Goal: Information Seeking & Learning: Learn about a topic

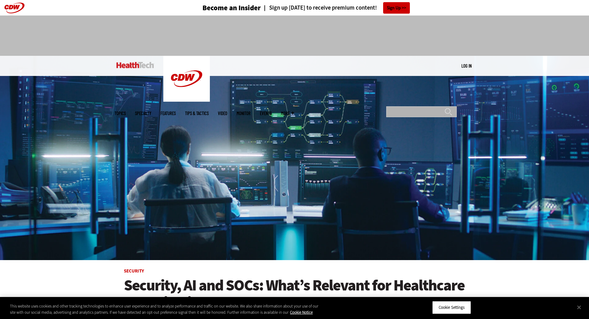
click at [404, 106] on input "Search" at bounding box center [421, 111] width 70 height 11
type input "**********"
click at [444, 108] on input "******" at bounding box center [447, 114] width 7 height 12
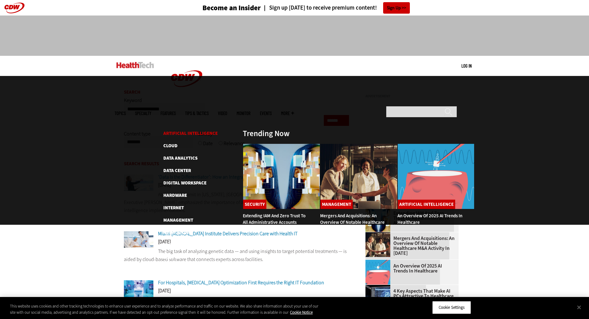
click at [170, 130] on link "Artificial Intelligence" at bounding box center [190, 133] width 54 height 6
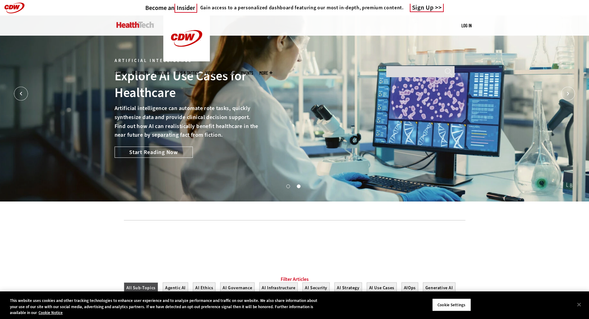
click at [169, 71] on link "Features" at bounding box center [161, 73] width 15 height 5
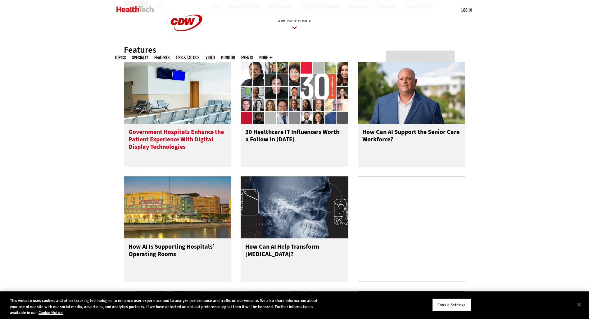
scroll to position [248, 0]
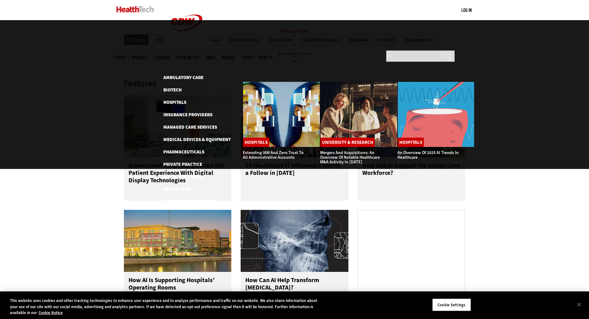
click at [69, 8] on div "MENU Log in Mobile menu Topics Artificial Intelligence Cloud Data Analytics Dat…" at bounding box center [294, 10] width 589 height 20
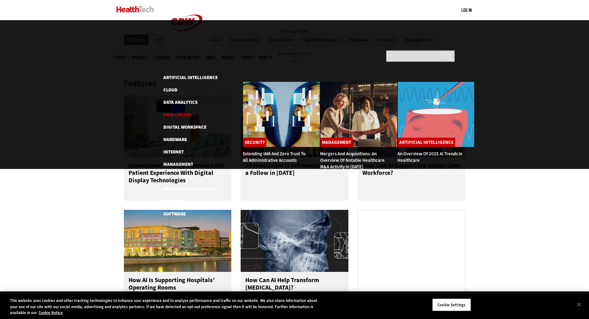
click at [176, 112] on link "Data Center" at bounding box center [177, 115] width 28 height 6
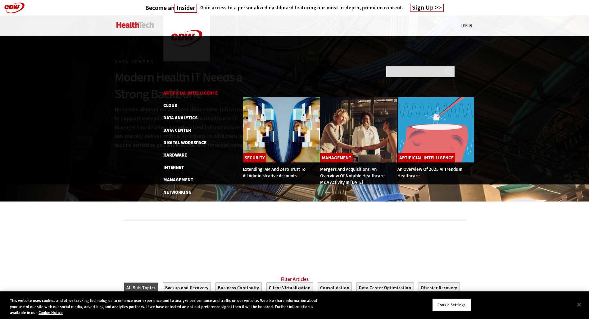
click at [174, 90] on link "Artificial Intelligence" at bounding box center [190, 93] width 54 height 6
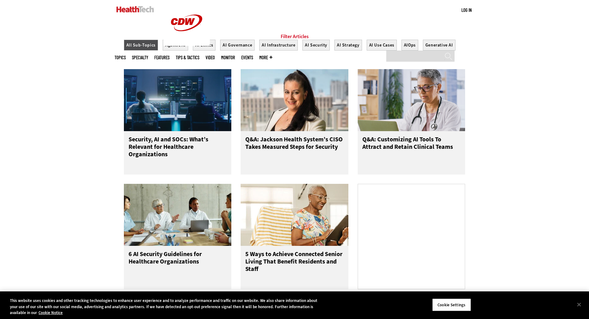
scroll to position [248, 0]
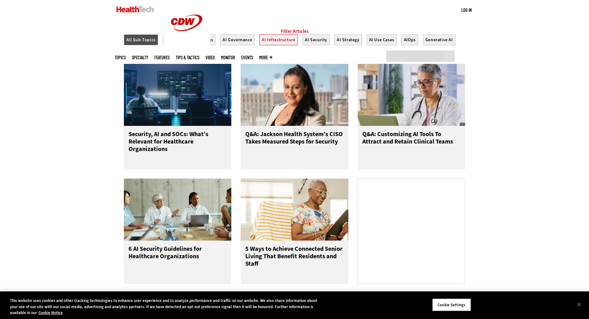
click at [269, 45] on button "AI Infrastructure" at bounding box center [278, 39] width 38 height 11
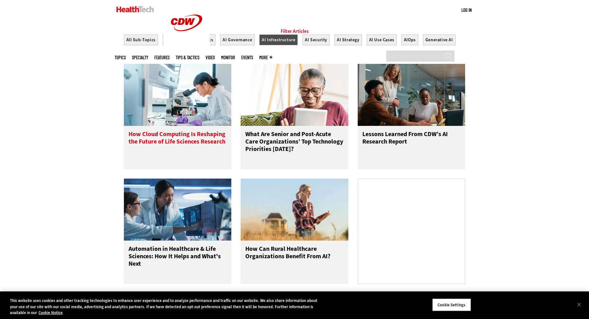
click at [188, 139] on h3 "How Cloud Computing Is Reshaping the Future of Life Sciences Research" at bounding box center [177, 143] width 98 height 25
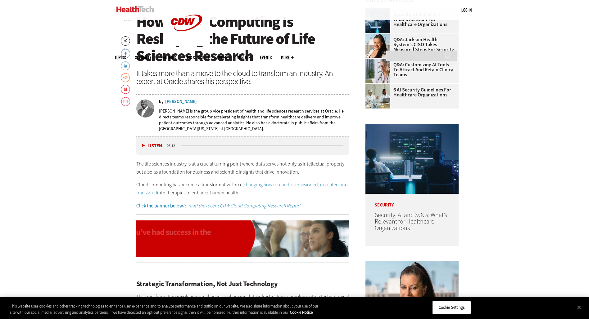
scroll to position [279, 0]
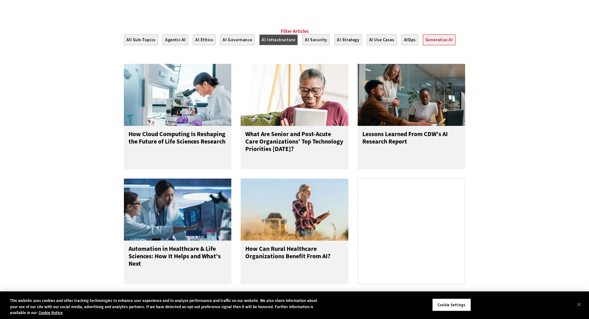
click at [437, 45] on button "Generative AI" at bounding box center [439, 39] width 33 height 11
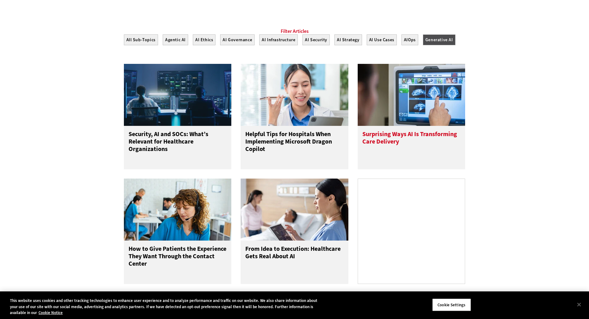
click at [375, 141] on h3 "Surprising Ways AI Is Transforming Care Delivery" at bounding box center [411, 143] width 98 height 25
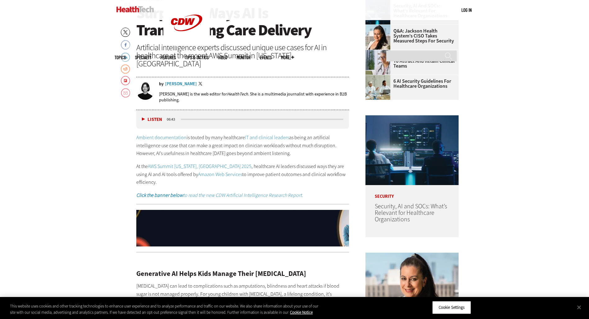
scroll to position [279, 0]
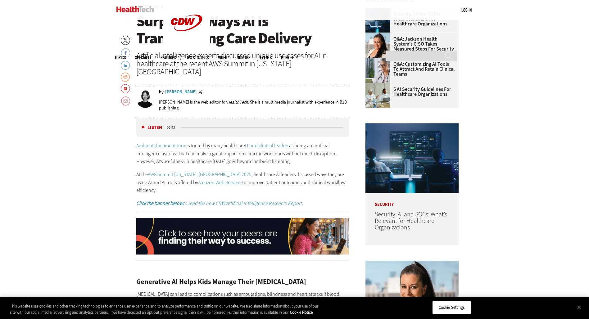
click at [170, 90] on div "Jordan Scott" at bounding box center [181, 92] width 32 height 4
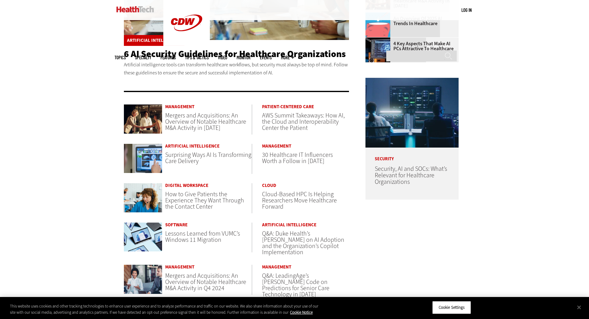
scroll to position [341, 0]
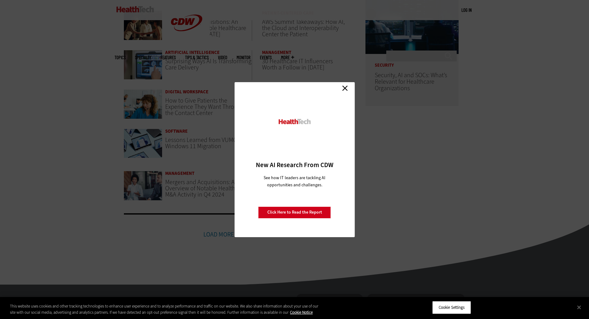
click at [341, 88] on link "Close" at bounding box center [344, 88] width 9 height 9
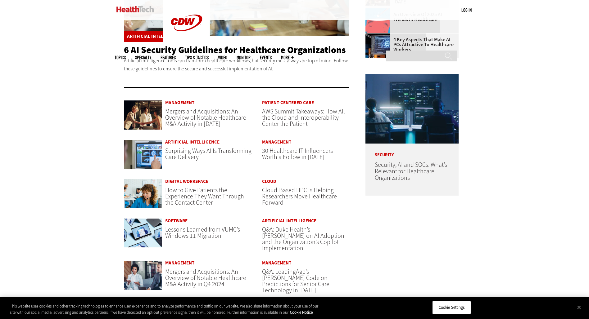
scroll to position [31, 0]
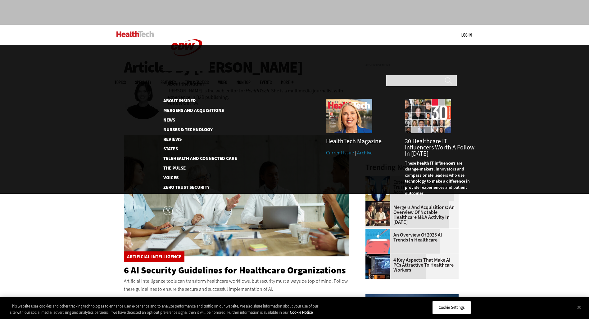
click at [294, 80] on span "More" at bounding box center [287, 82] width 13 height 5
click at [177, 166] on link "The Pulse" at bounding box center [195, 168] width 64 height 5
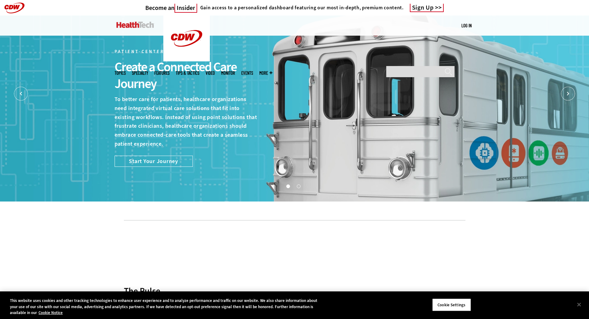
click at [272, 71] on span "More" at bounding box center [265, 73] width 13 height 5
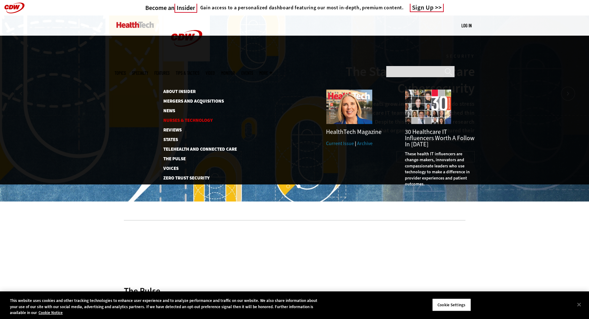
click at [182, 118] on link "Nurses & Technology" at bounding box center [196, 120] width 67 height 5
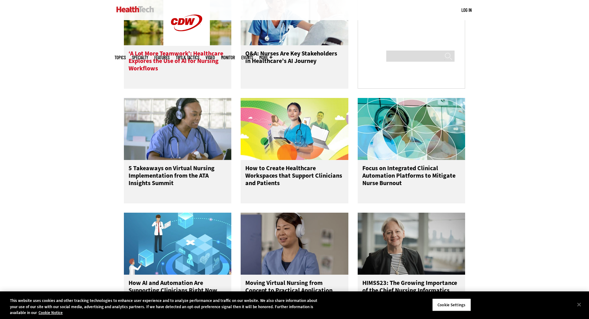
scroll to position [497, 0]
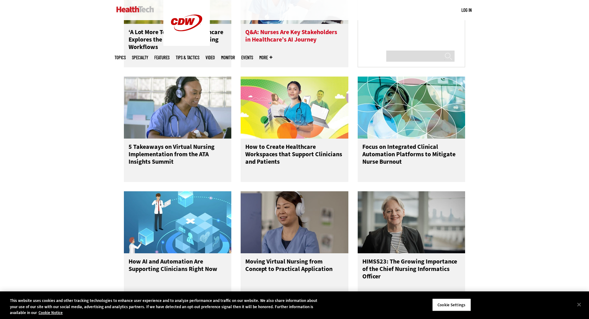
click at [280, 41] on h3 "Q&A: Nurses Are Key Stakeholders in Healthcare’s AI Journey" at bounding box center [294, 41] width 98 height 25
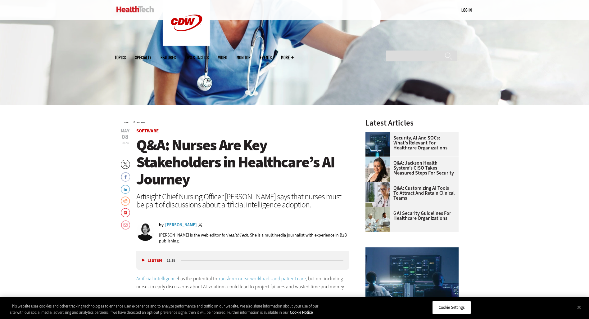
scroll to position [217, 0]
